Goal: Task Accomplishment & Management: Use online tool/utility

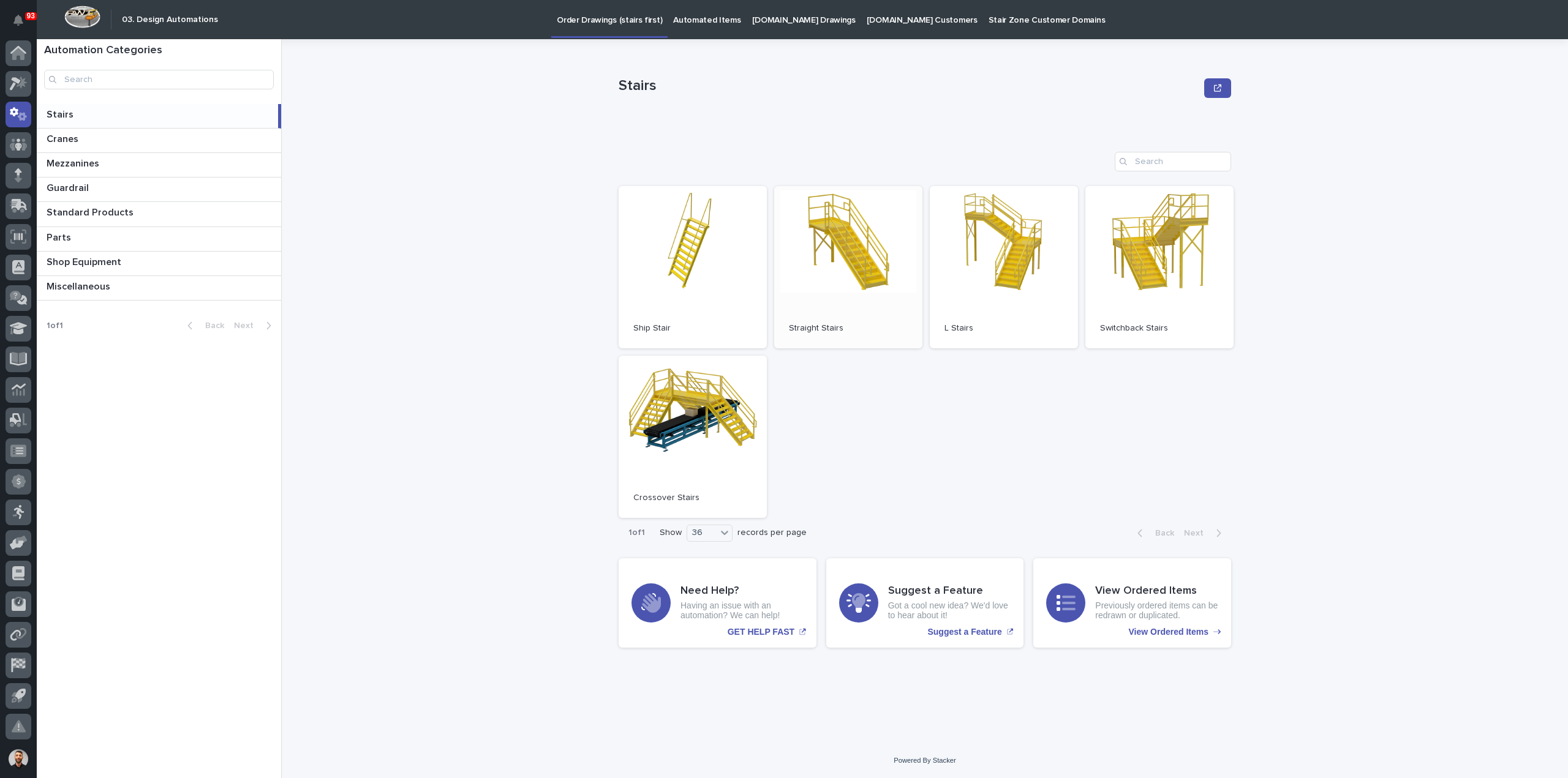
click at [834, 267] on link "Open" at bounding box center [848, 267] width 148 height 162
click at [712, 20] on p "Automated Items" at bounding box center [707, 13] width 68 height 26
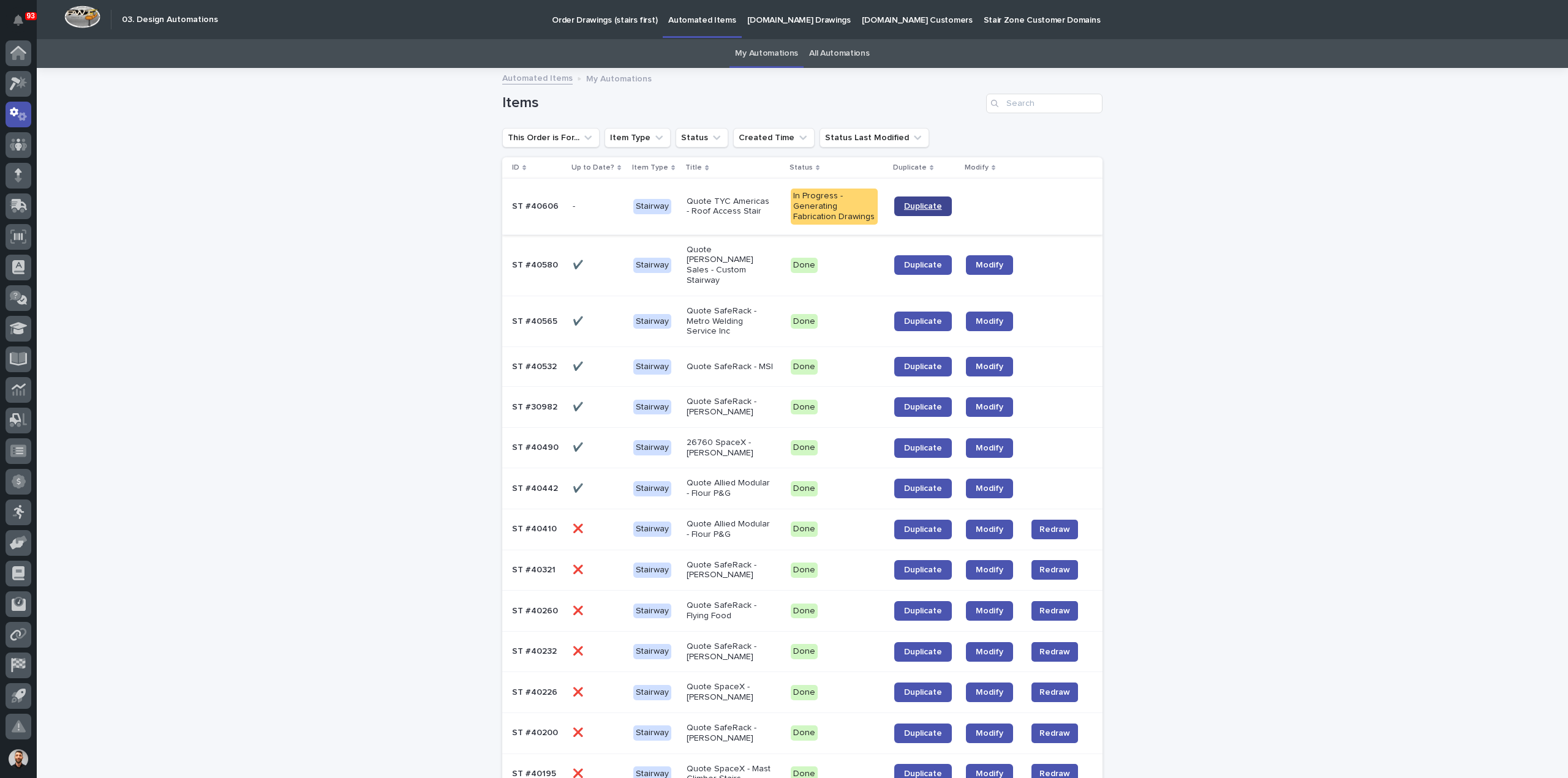
click at [912, 205] on span "Duplicate" at bounding box center [923, 206] width 38 height 9
